Goal: Information Seeking & Learning: Check status

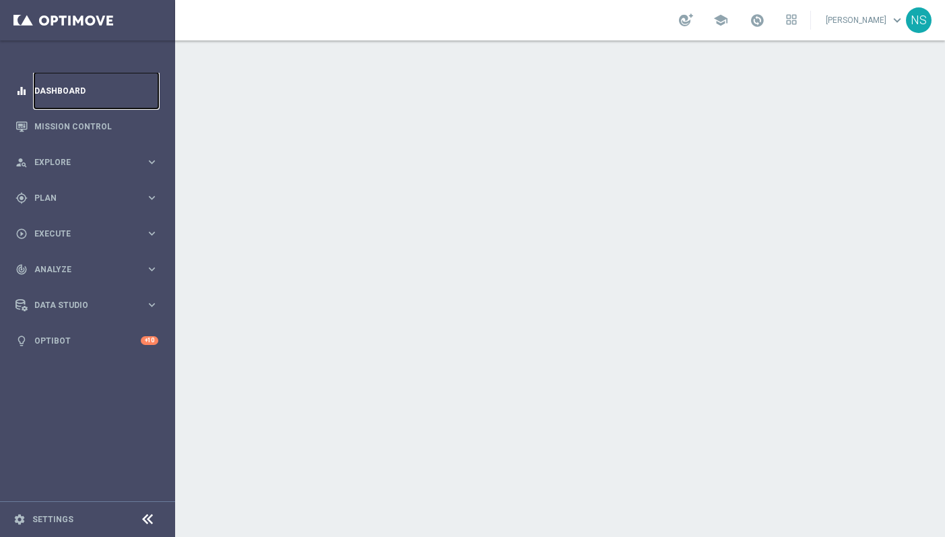
click at [86, 93] on link "Dashboard" at bounding box center [96, 91] width 124 height 36
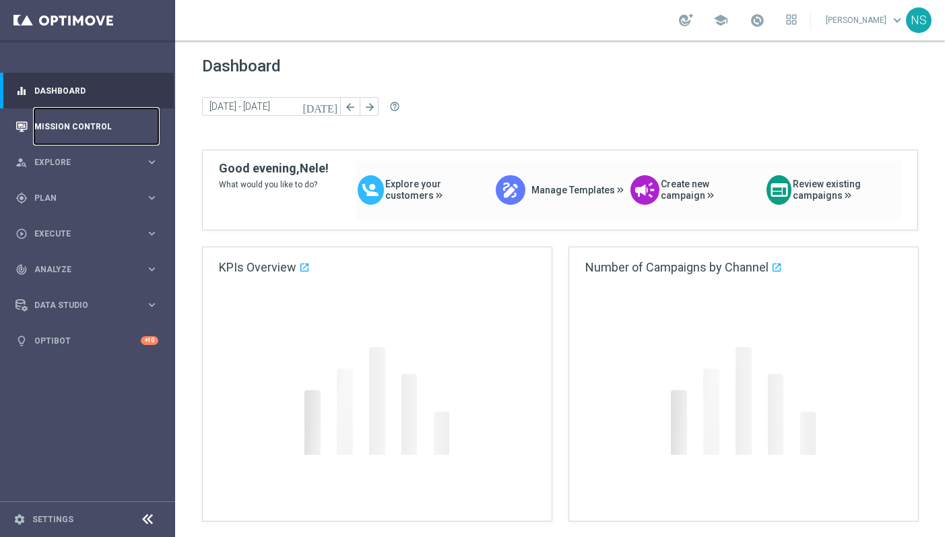
click at [84, 121] on link "Mission Control" at bounding box center [96, 126] width 124 height 36
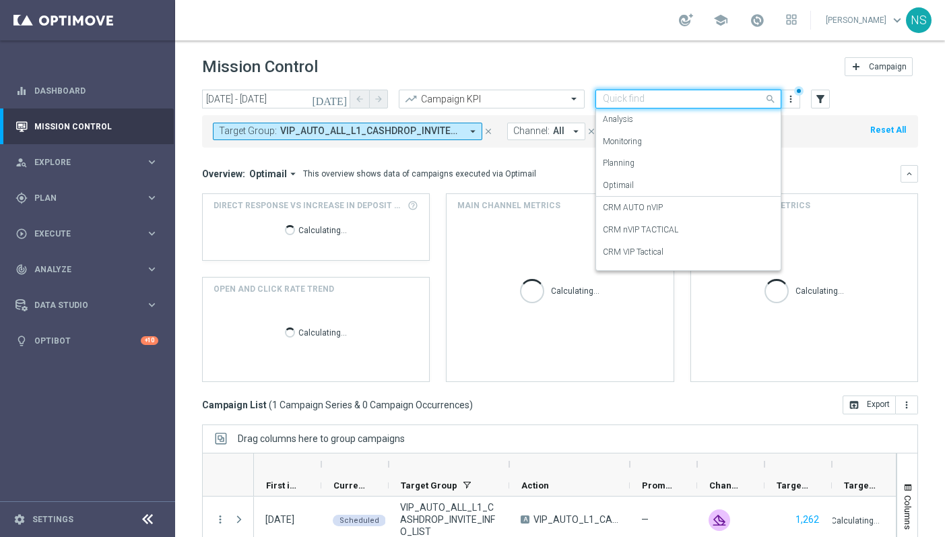
click at [665, 99] on input "text" at bounding box center [675, 99] width 144 height 11
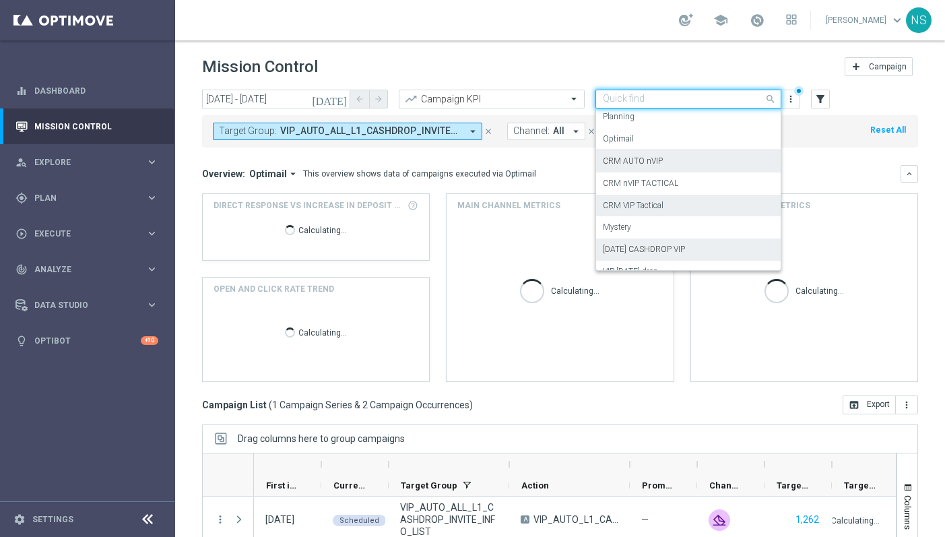
scroll to position [45, 0]
click at [660, 206] on label "CRM VIP Tactical" at bounding box center [633, 206] width 61 height 11
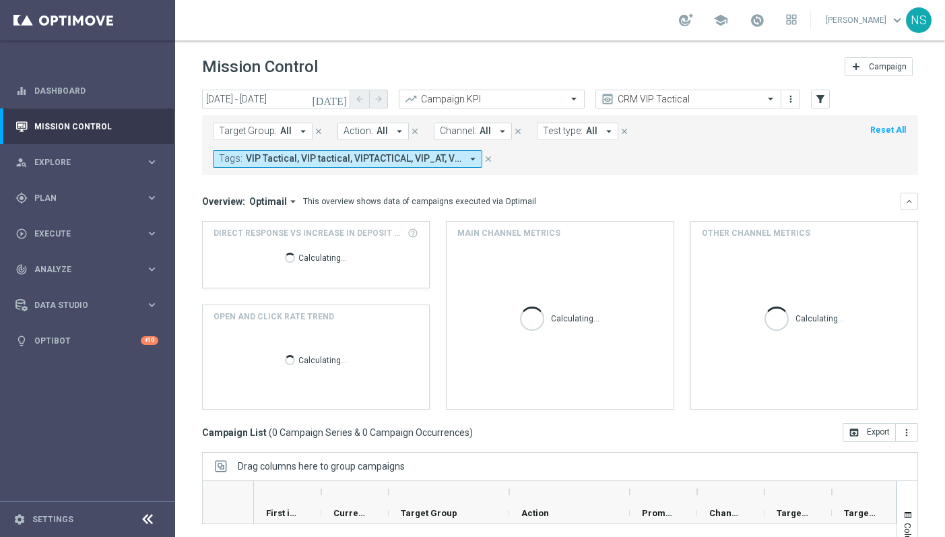
scroll to position [14, 0]
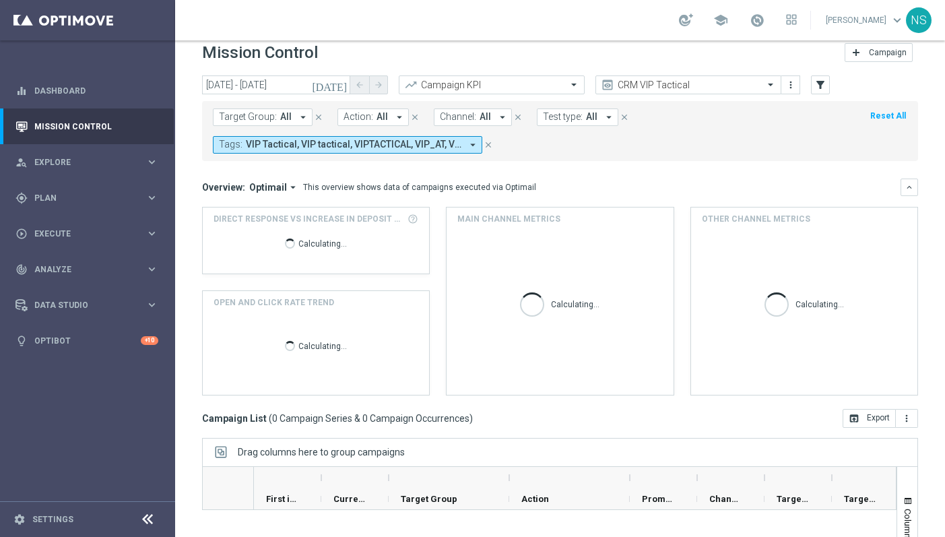
click at [330, 96] on div "Target Group: All arrow_drop_down close Action: All arrow_drop_down close Chann…" at bounding box center [560, 128] width 716 height 65
click at [333, 89] on input "11 Sep 2025 - 26 Sep 2025" at bounding box center [276, 84] width 148 height 19
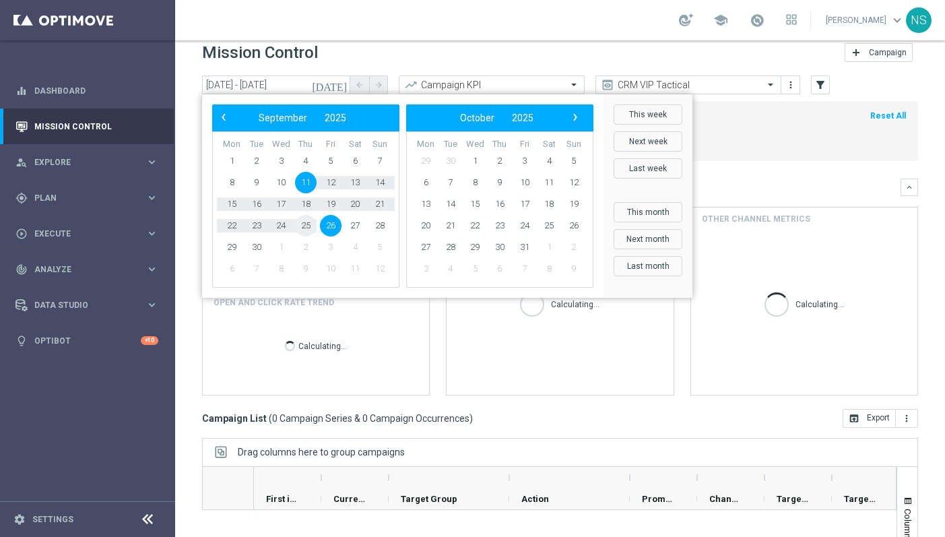
click at [307, 226] on span "25" at bounding box center [306, 226] width 22 height 22
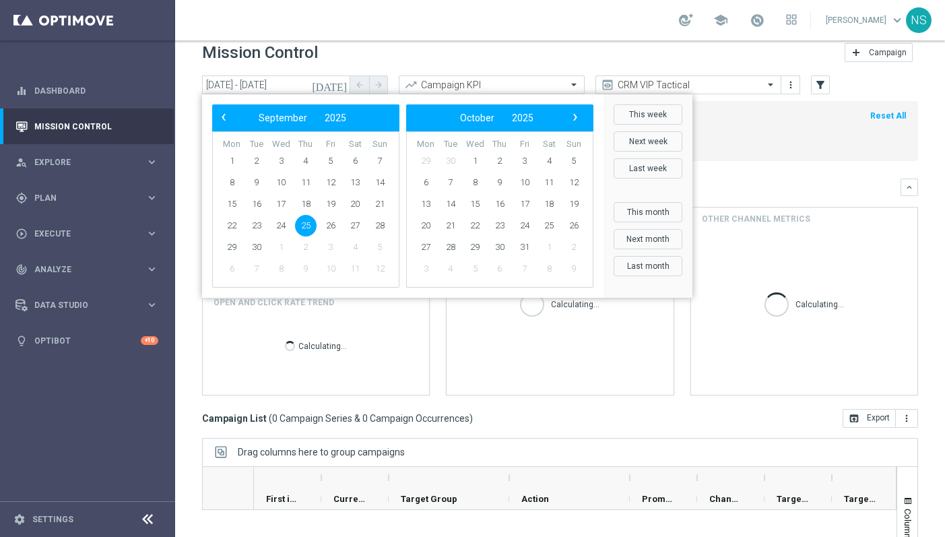
click at [307, 226] on span "25" at bounding box center [306, 226] width 22 height 22
type input "25 Sep 2025 - 25 Sep 2025"
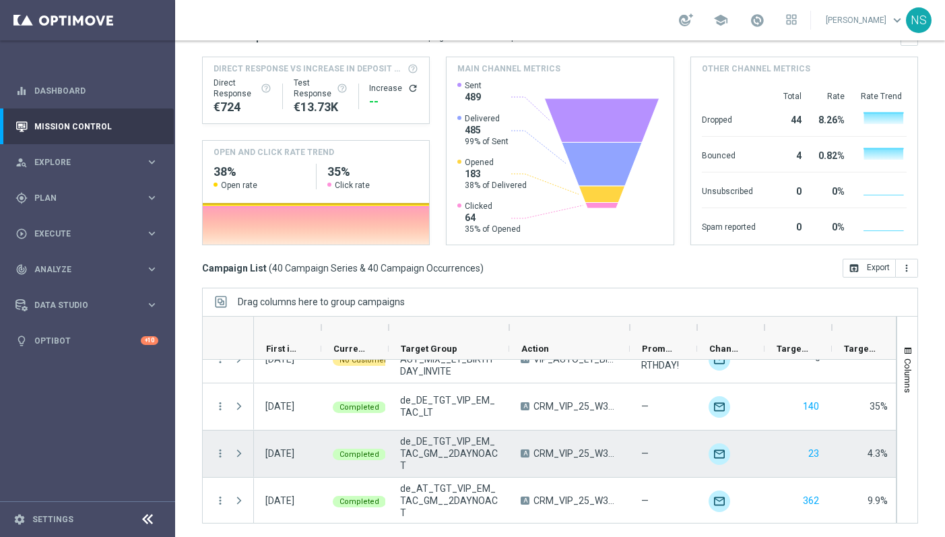
scroll to position [1722, 0]
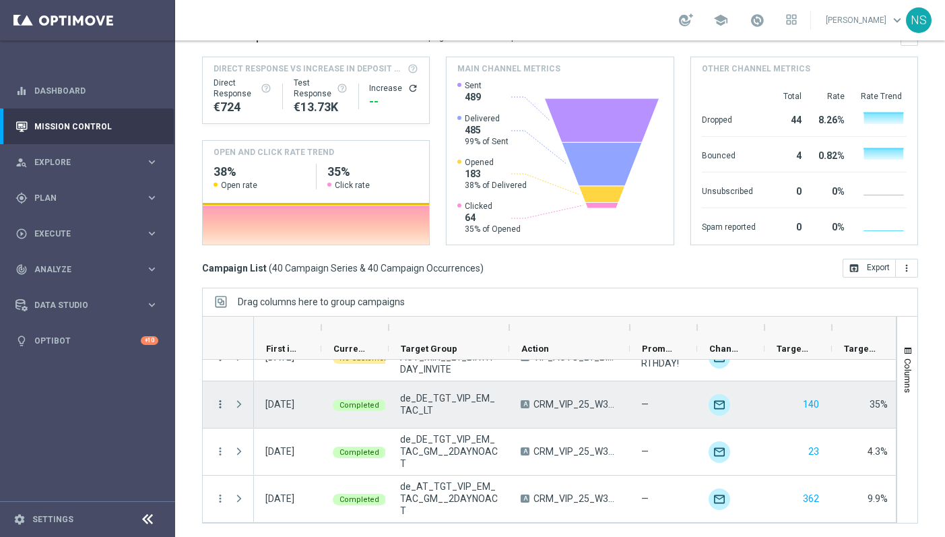
click at [219, 403] on icon "more_vert" at bounding box center [220, 404] width 12 height 12
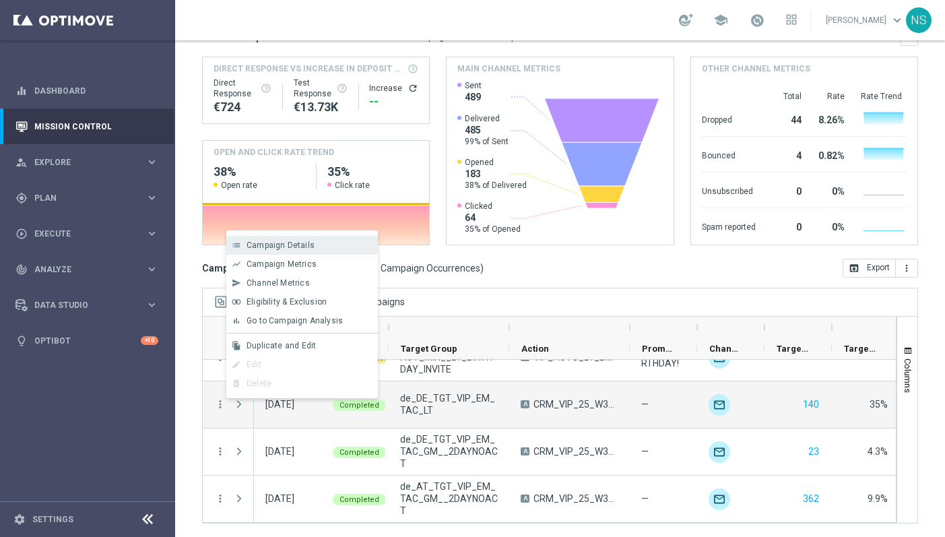
click at [345, 247] on div "Campaign Details" at bounding box center [308, 244] width 125 height 9
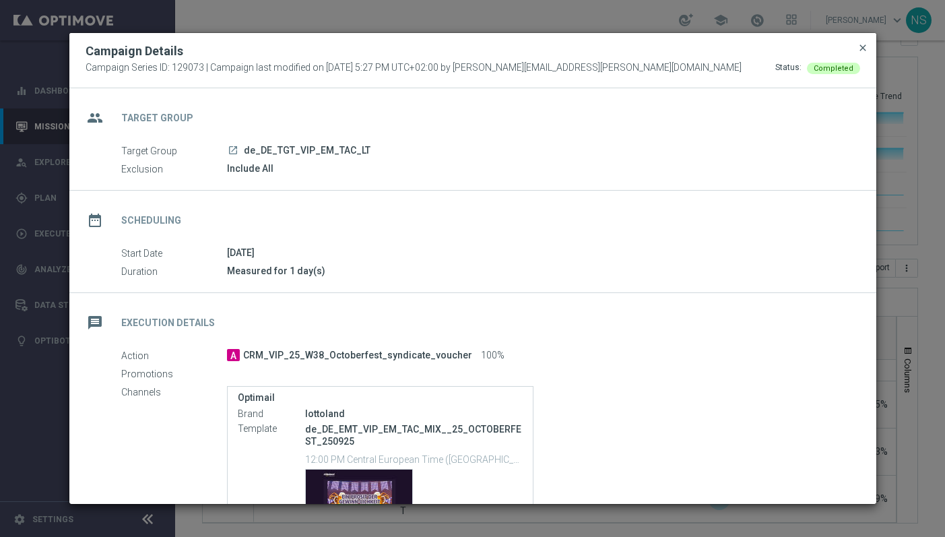
click at [864, 46] on span "close" at bounding box center [862, 47] width 11 height 11
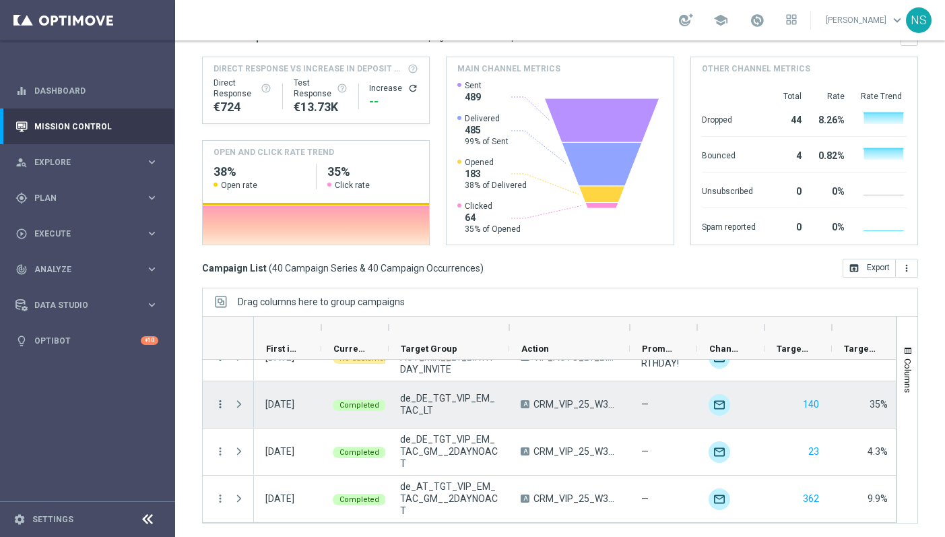
click at [216, 403] on icon "more_vert" at bounding box center [220, 404] width 12 height 12
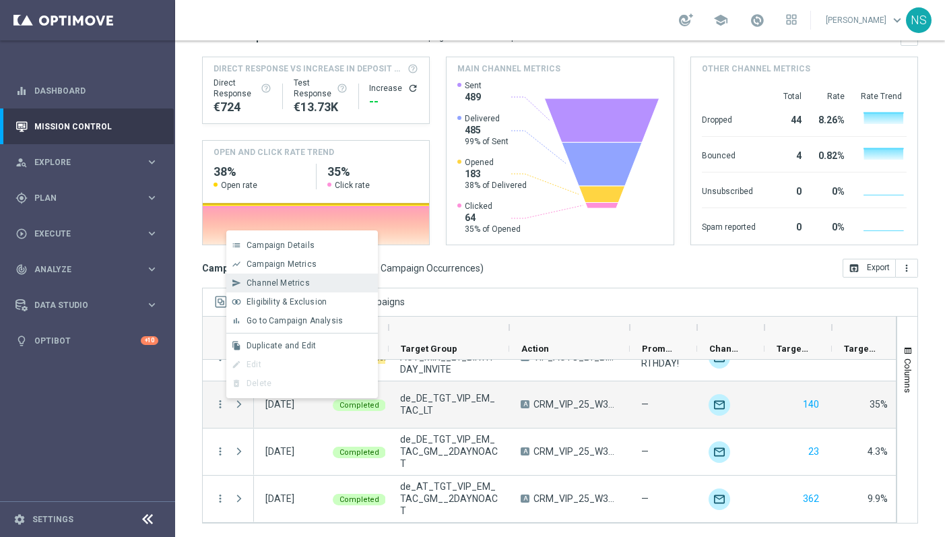
click at [314, 284] on div "Channel Metrics" at bounding box center [308, 282] width 125 height 9
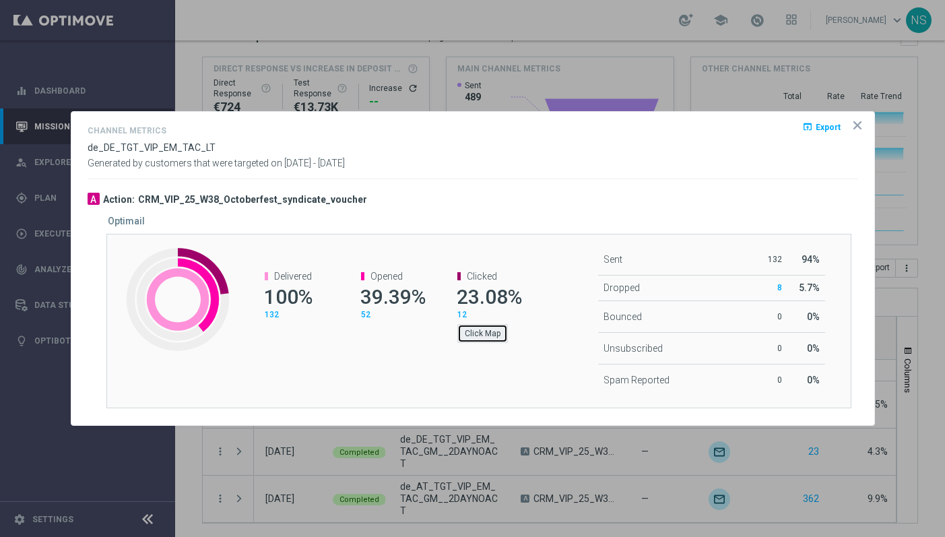
click at [487, 337] on button "Click Map" at bounding box center [482, 333] width 50 height 19
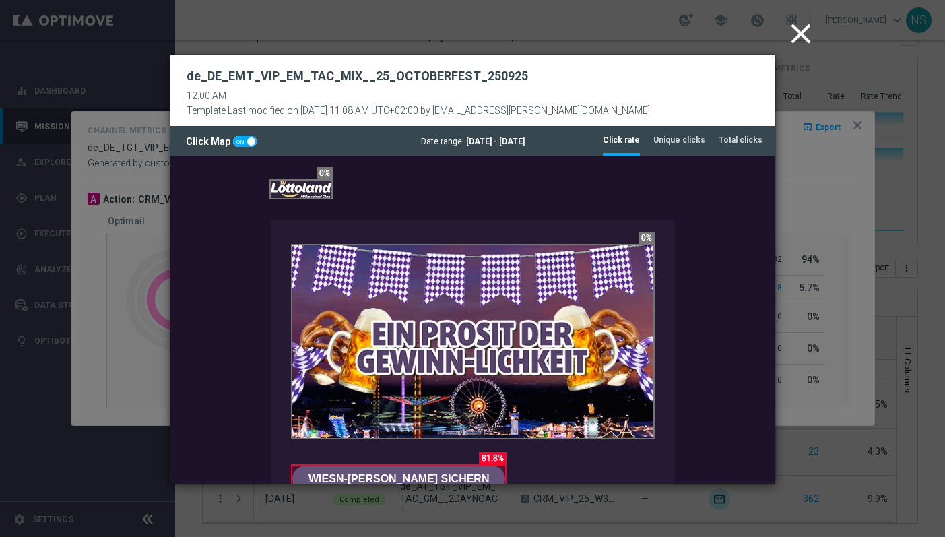
scroll to position [0, 0]
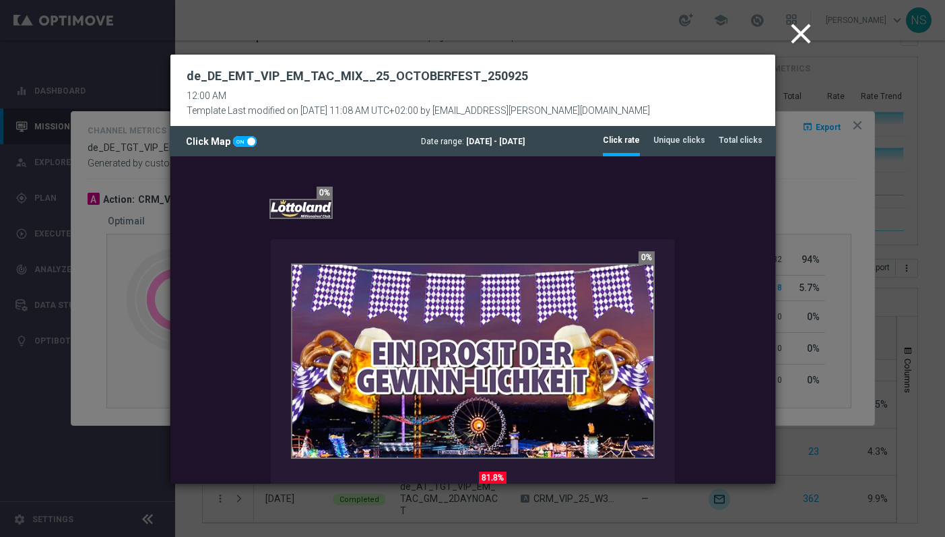
click at [795, 37] on icon "close" at bounding box center [801, 34] width 34 height 34
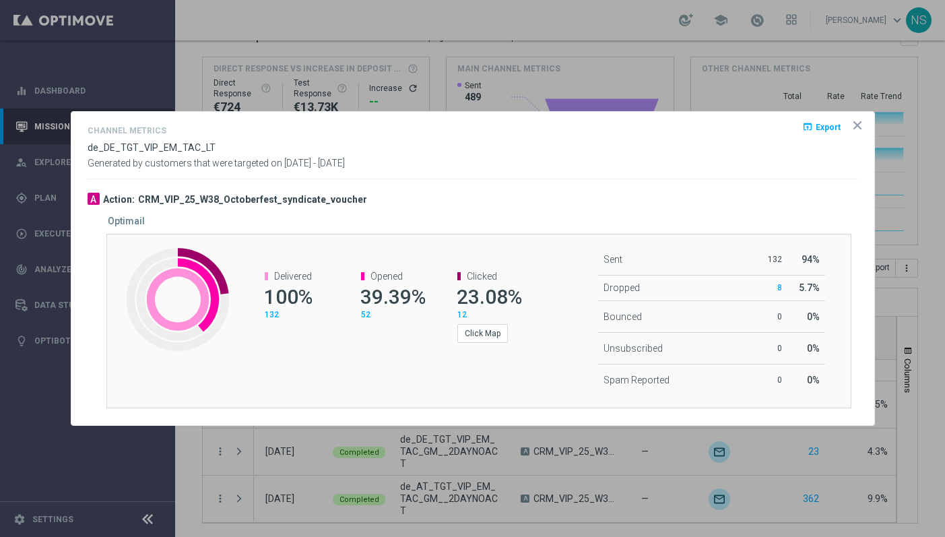
click at [857, 123] on icon "icon" at bounding box center [857, 125] width 7 height 7
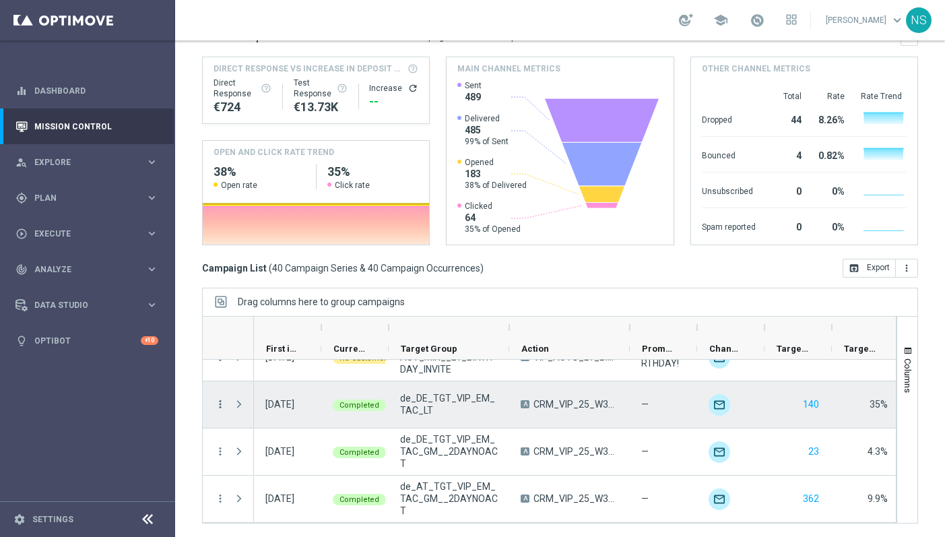
click at [215, 403] on icon "more_vert" at bounding box center [220, 404] width 12 height 12
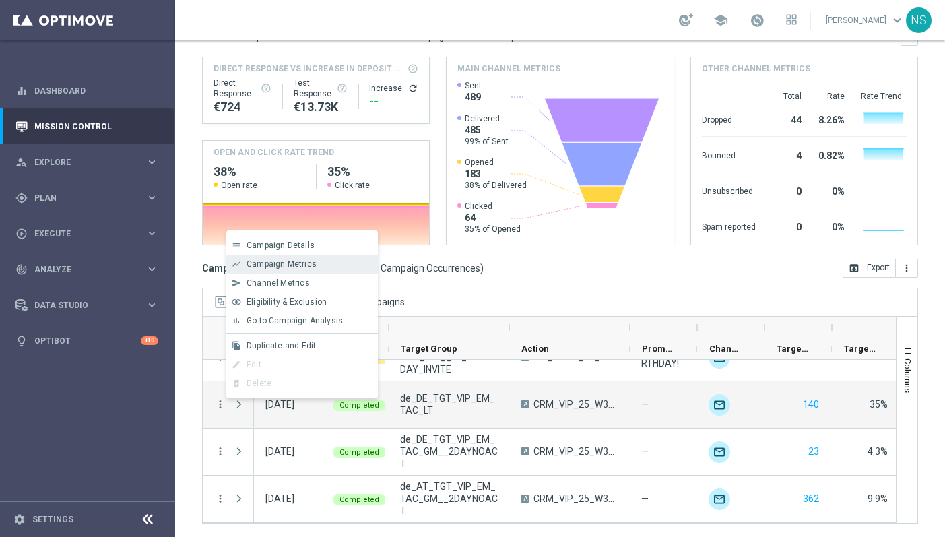
click at [328, 269] on div "show_chart Campaign Metrics" at bounding box center [301, 263] width 151 height 19
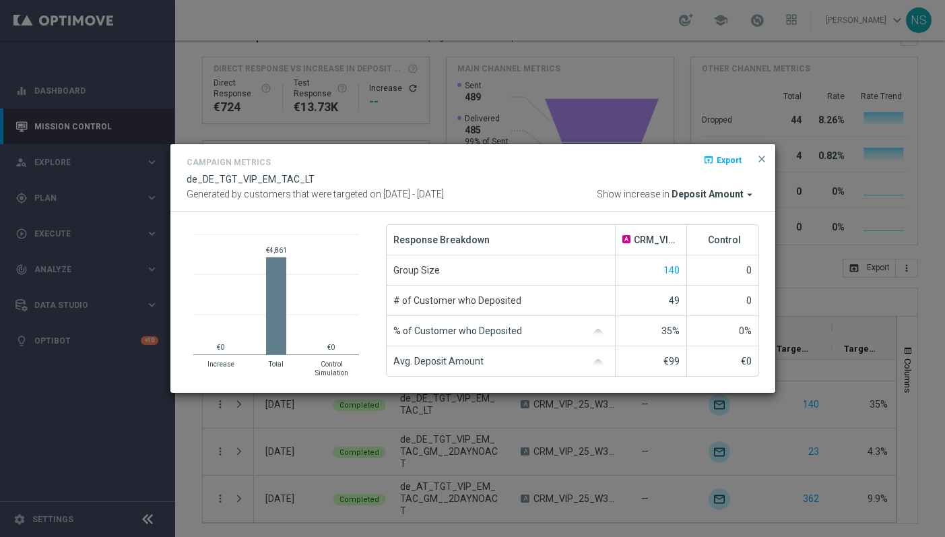
click at [757, 167] on div "open_in_browser Export" at bounding box center [738, 164] width 41 height 16
click at [759, 161] on span "close" at bounding box center [761, 158] width 11 height 11
